Goal: Task Accomplishment & Management: Use online tool/utility

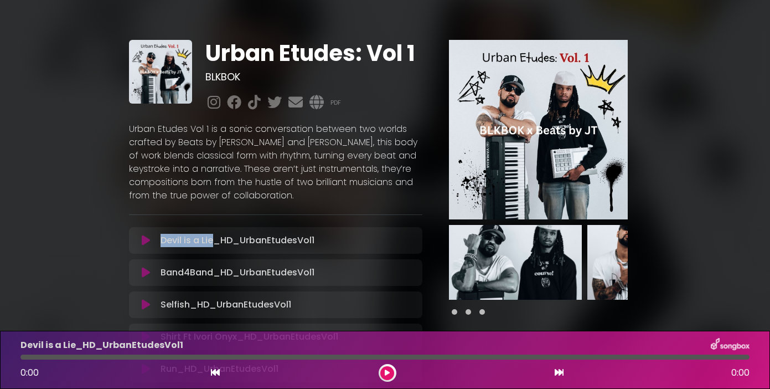
drag, startPoint x: 211, startPoint y: 242, endPoint x: 162, endPoint y: 242, distance: 49.3
click at [162, 242] on p "Devil is a Lie_HD_UrbanEtudesVol1 Loading Track..." at bounding box center [238, 240] width 154 height 13
copy p "Devil is a Lie"
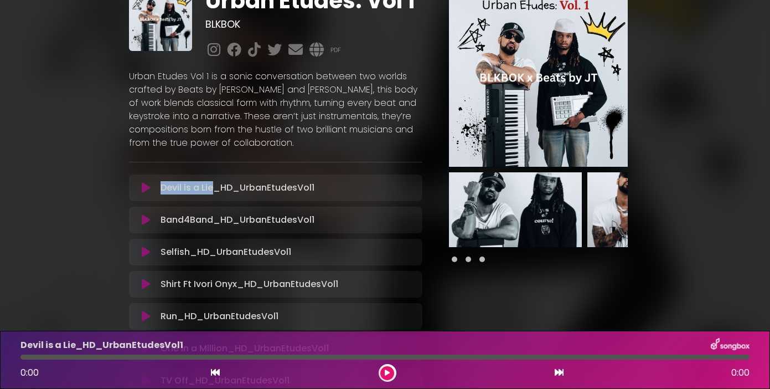
scroll to position [61, 0]
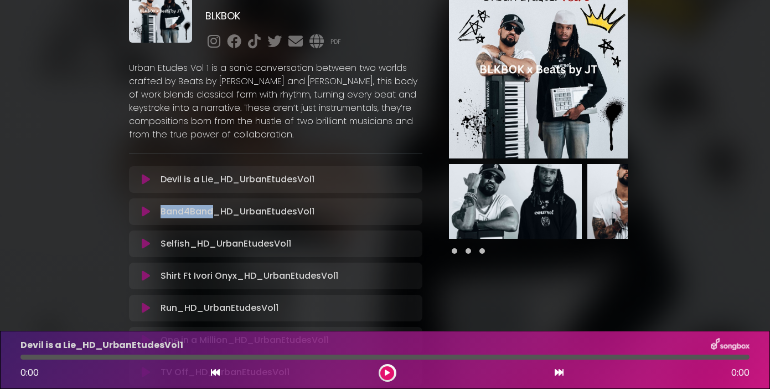
drag, startPoint x: 213, startPoint y: 212, endPoint x: 160, endPoint y: 212, distance: 53.1
click at [160, 212] on div "Band4Band_HD_UrbanEtudesVol1 Loading Track..." at bounding box center [286, 211] width 260 height 13
copy p "Band4Band"
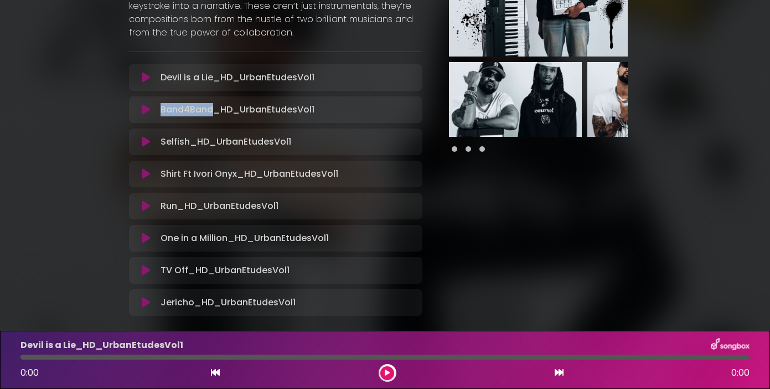
scroll to position [172, 0]
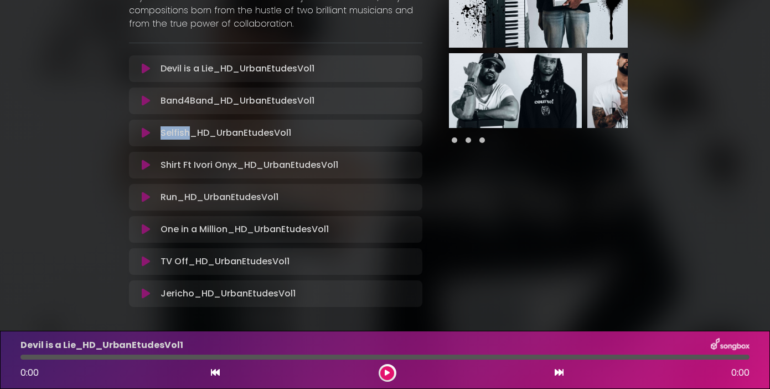
drag, startPoint x: 189, startPoint y: 134, endPoint x: 161, endPoint y: 134, distance: 27.7
click at [161, 134] on p "Selfish_HD_UrbanEtudesVol1 Loading Track..." at bounding box center [226, 132] width 131 height 13
copy p "Selfish"
drag, startPoint x: 237, startPoint y: 166, endPoint x: 156, endPoint y: 169, distance: 80.9
click at [156, 169] on div "Shirt Ft Ivori Onyx_HD_UrbanEtudesVol1 Loading Track..." at bounding box center [286, 164] width 260 height 13
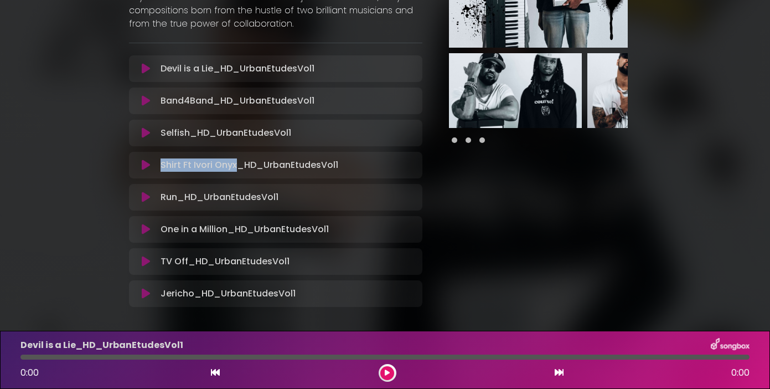
copy p "Shirt Ft [PERSON_NAME]"
drag, startPoint x: 178, startPoint y: 199, endPoint x: 151, endPoint y: 199, distance: 26.6
click at [153, 199] on div "Run_HD_UrbanEtudesVol1 Loading Track..." at bounding box center [276, 196] width 280 height 13
copy div "Run"
drag, startPoint x: 227, startPoint y: 232, endPoint x: 158, endPoint y: 230, distance: 69.8
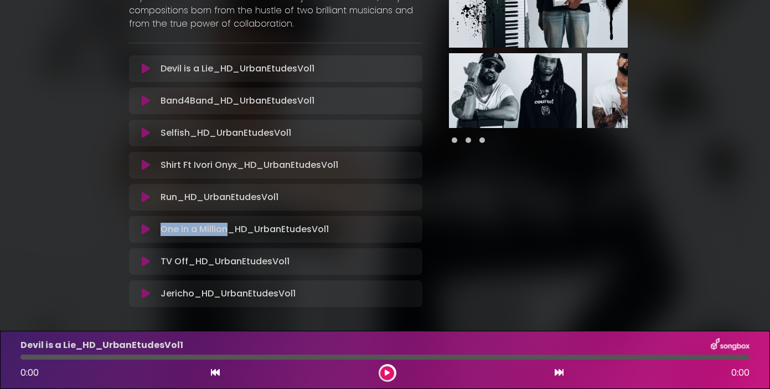
click at [158, 230] on div "One in a Million_HD_UrbanEtudesVol1 Loading Track..." at bounding box center [286, 229] width 260 height 13
copy p "One in a Million"
drag, startPoint x: 186, startPoint y: 260, endPoint x: 153, endPoint y: 255, distance: 33.6
click at [153, 255] on div "TV Off_HD_UrbanEtudesVol1 Loading Track..." at bounding box center [276, 261] width 280 height 13
copy div "TV Off"
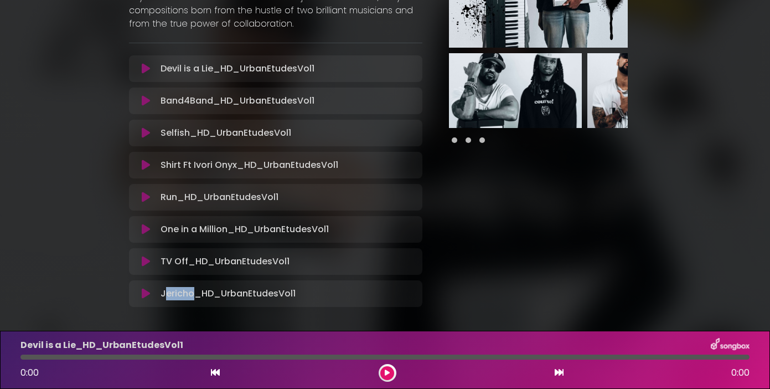
drag, startPoint x: 193, startPoint y: 293, endPoint x: 148, endPoint y: 293, distance: 45.4
click at [151, 293] on div "Jericho_HD_UrbanEtudesVol1 Loading Track..." at bounding box center [276, 293] width 280 height 13
copy div "Jericho"
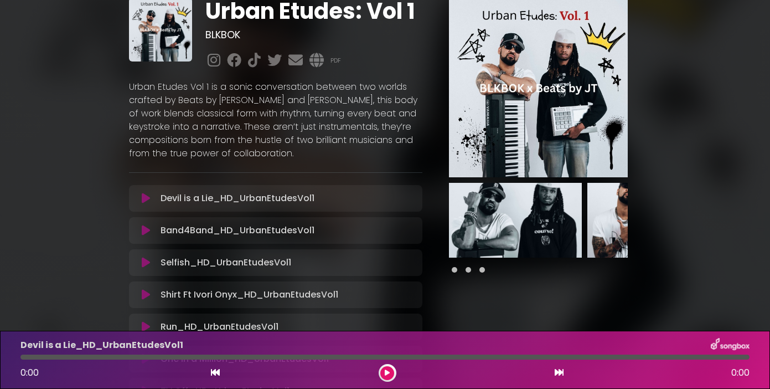
scroll to position [0, 0]
